Goal: Information Seeking & Learning: Learn about a topic

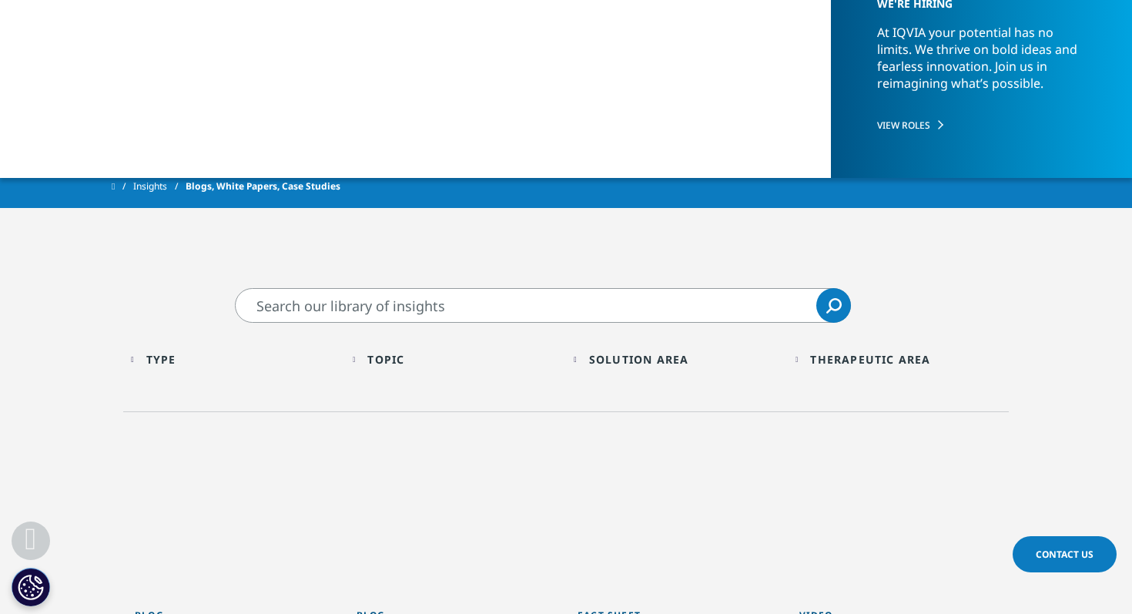
scroll to position [262, 0]
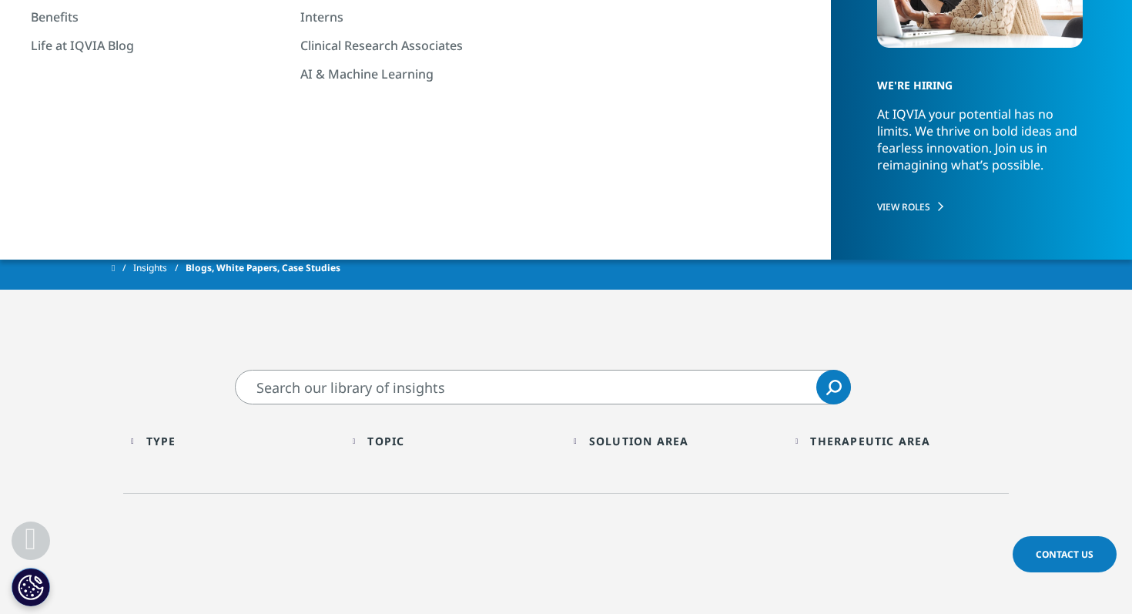
click at [267, 262] on span "Blogs, White Papers, Case Studies" at bounding box center [263, 268] width 155 height 28
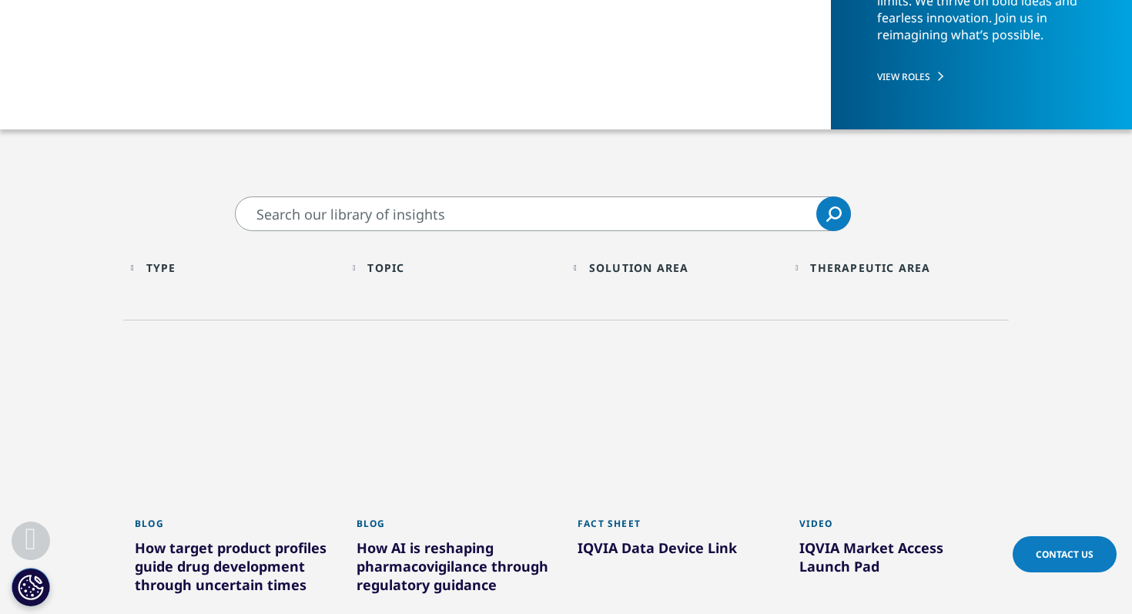
scroll to position [365, 0]
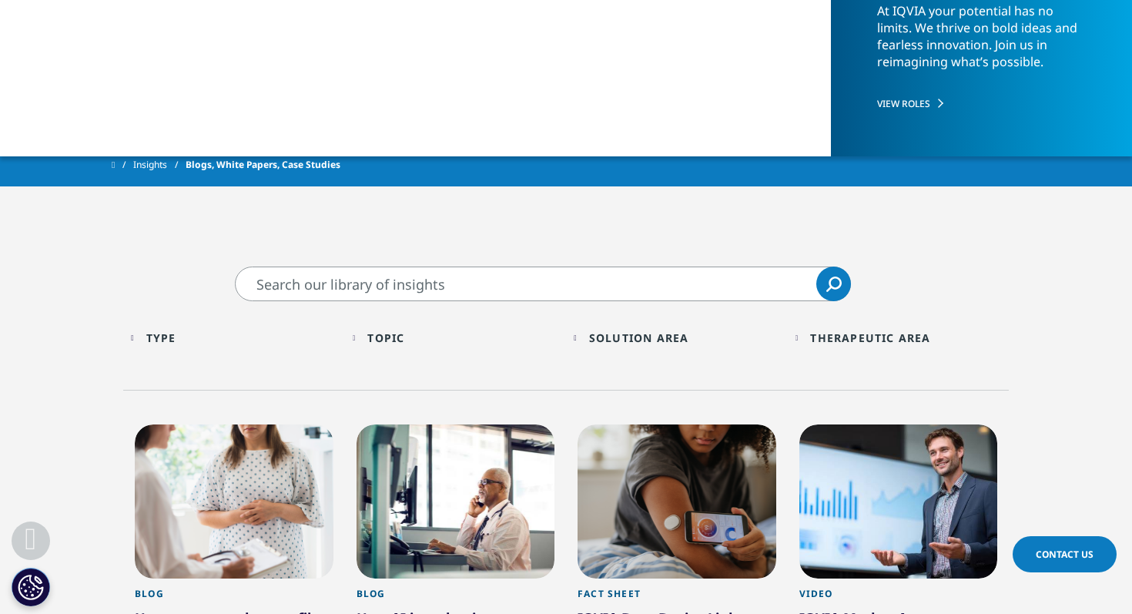
click at [382, 334] on div "Topic" at bounding box center [385, 337] width 37 height 15
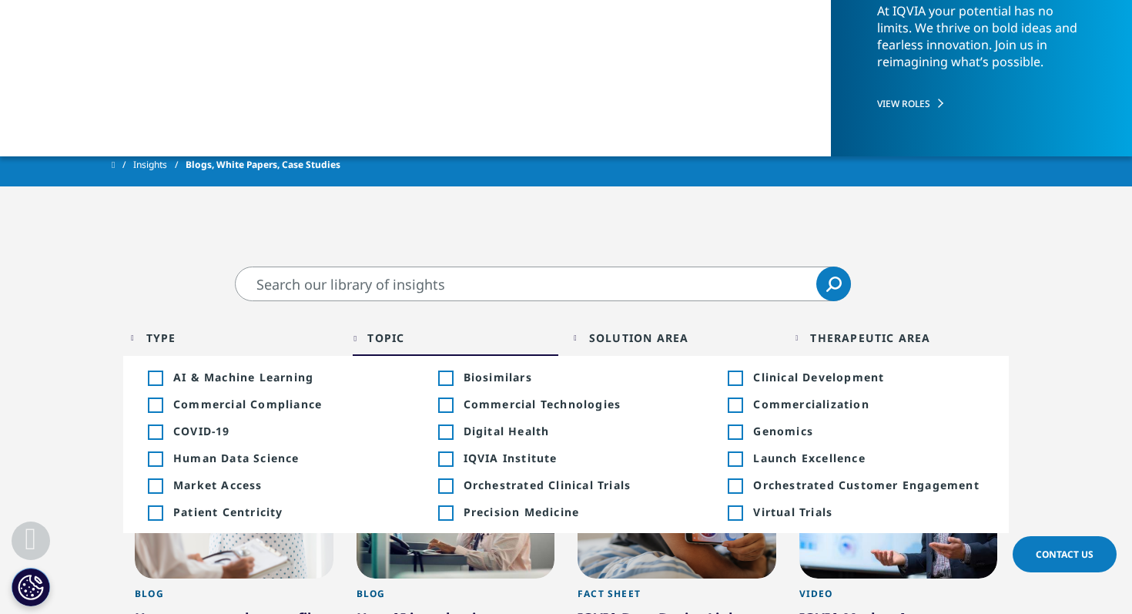
click at [641, 350] on div "Solution Area Loading Clear Or/And Operator" at bounding box center [677, 338] width 206 height 36
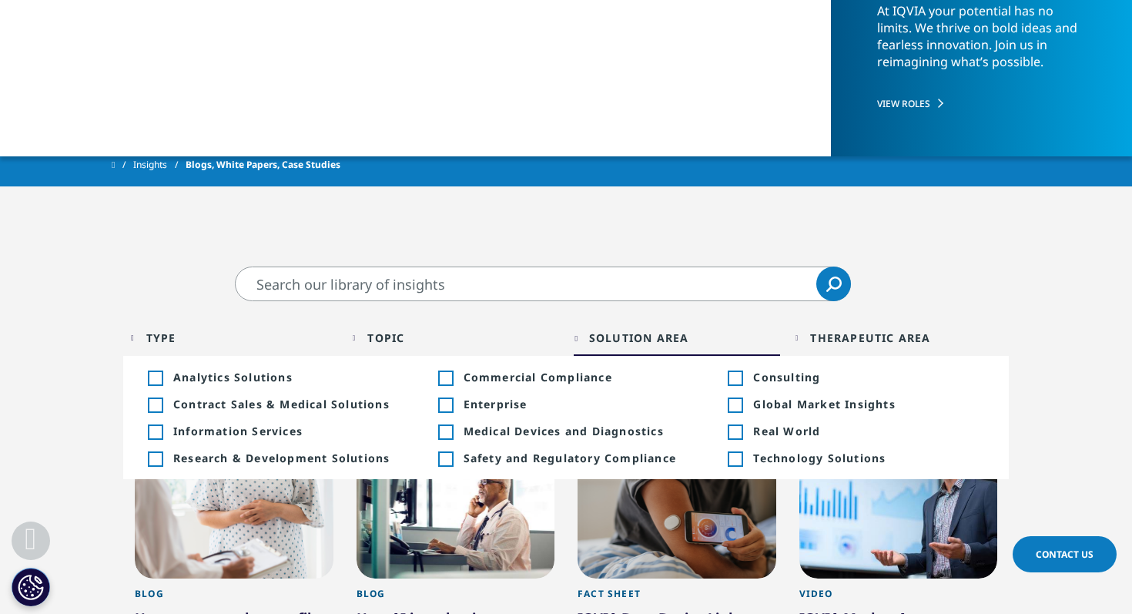
click at [816, 347] on div "Therapeutic Area Loading Clear Or/And Operator" at bounding box center [899, 338] width 206 height 36
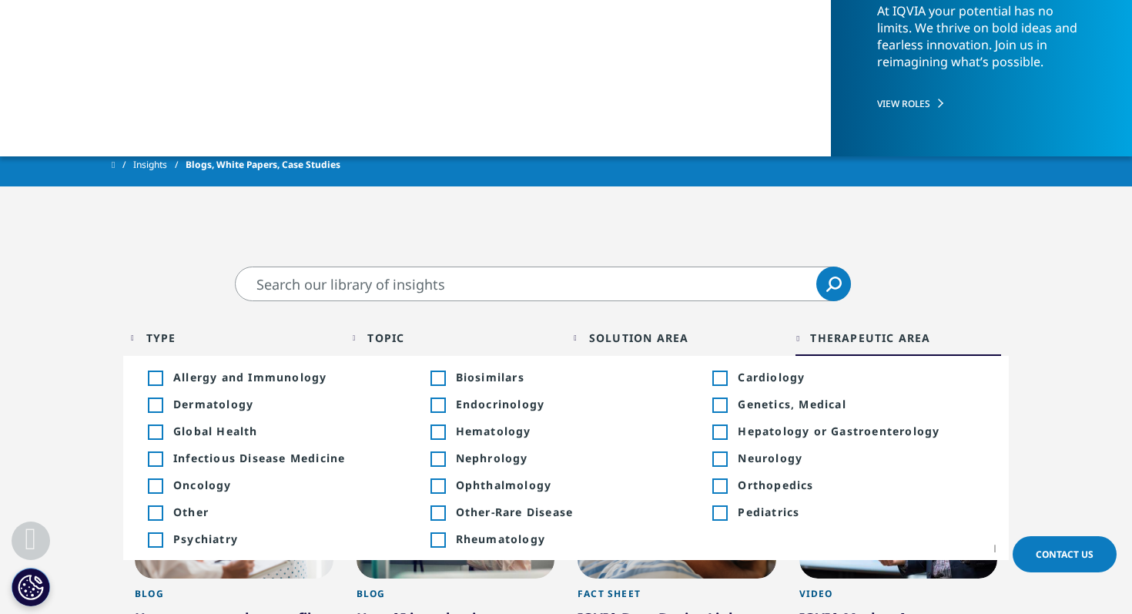
click at [156, 340] on div "Type" at bounding box center [161, 337] width 30 height 15
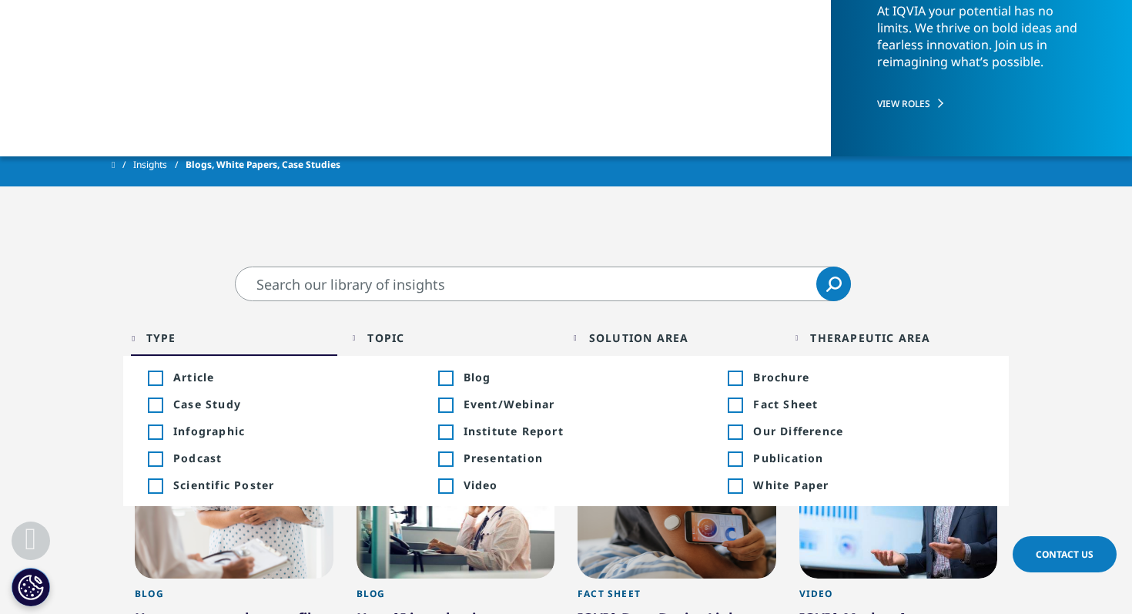
click at [728, 485] on div "Toggle" at bounding box center [735, 486] width 14 height 14
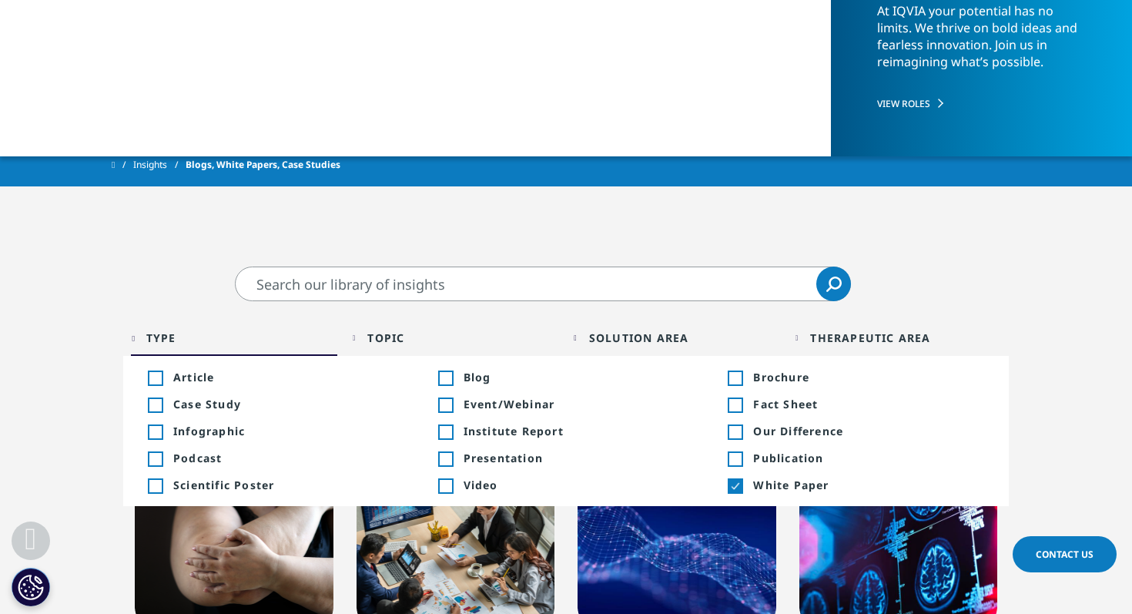
click at [409, 279] on input "Search" at bounding box center [543, 284] width 616 height 35
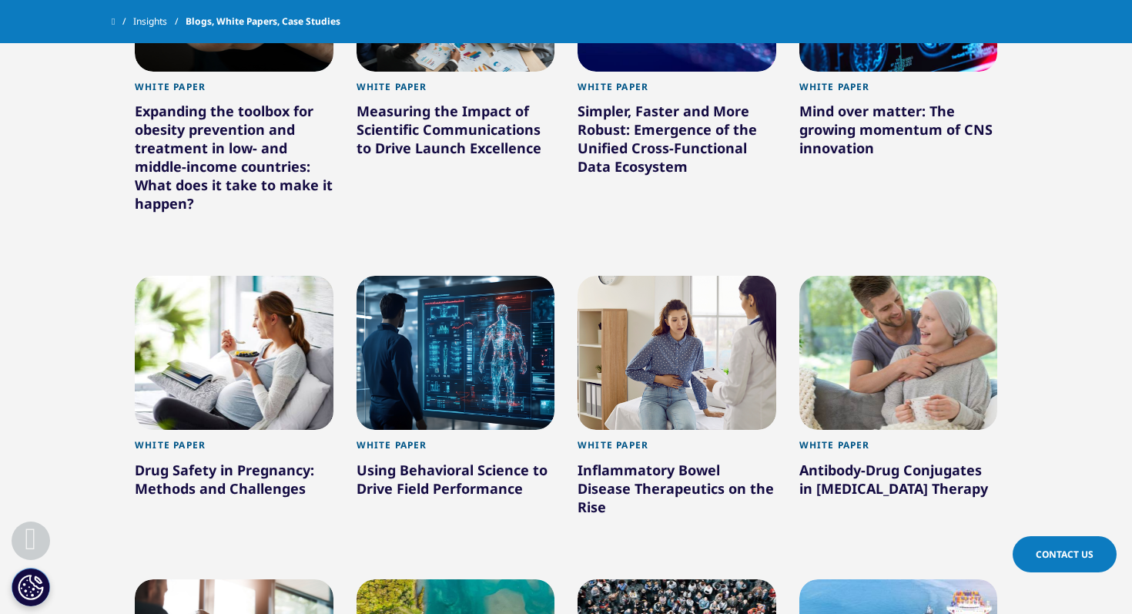
scroll to position [882, 0]
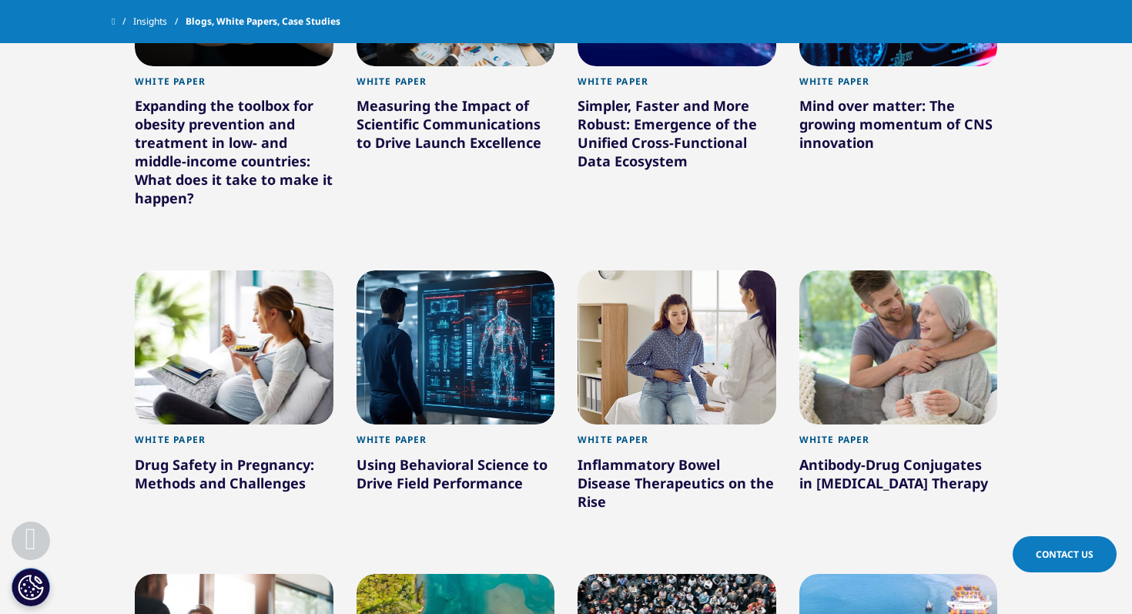
click at [444, 403] on div at bounding box center [456, 347] width 199 height 154
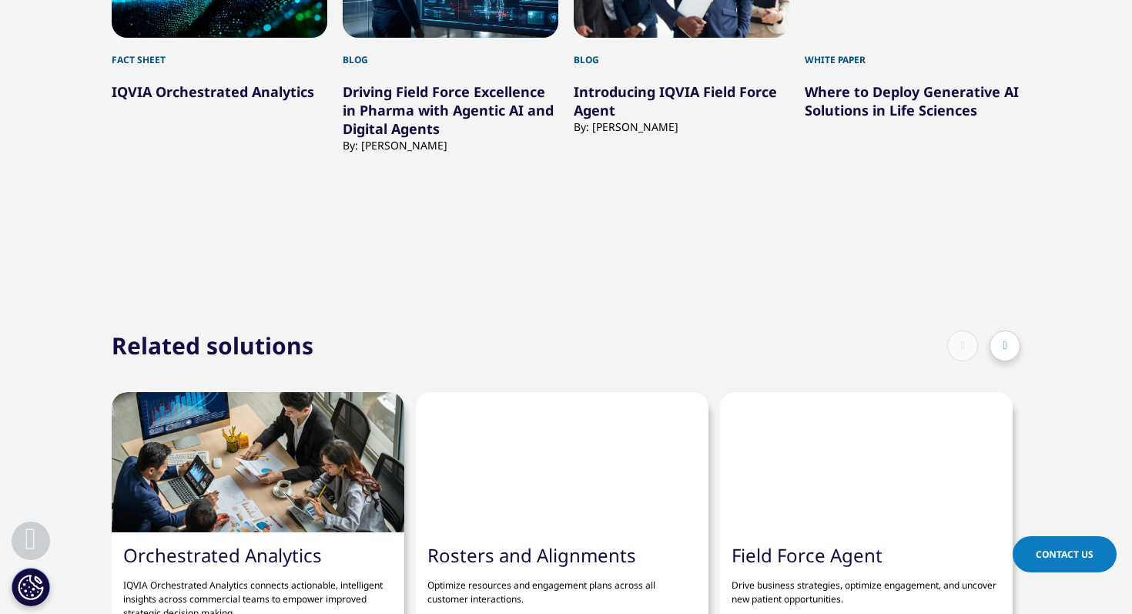
scroll to position [2277, 0]
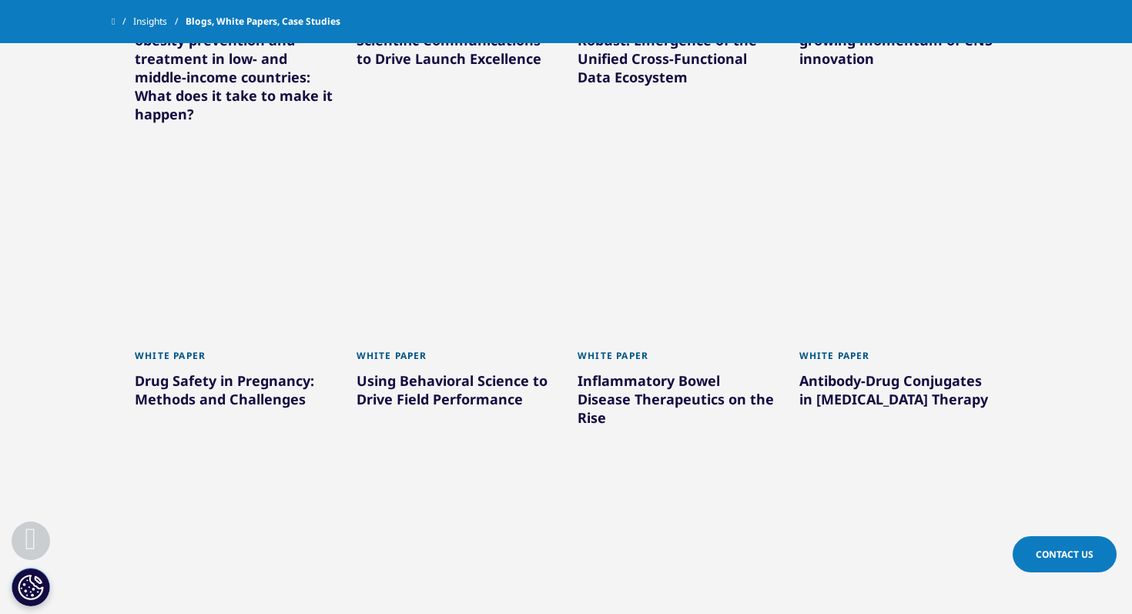
scroll to position [882, 0]
